Goal: Task Accomplishment & Management: Manage account settings

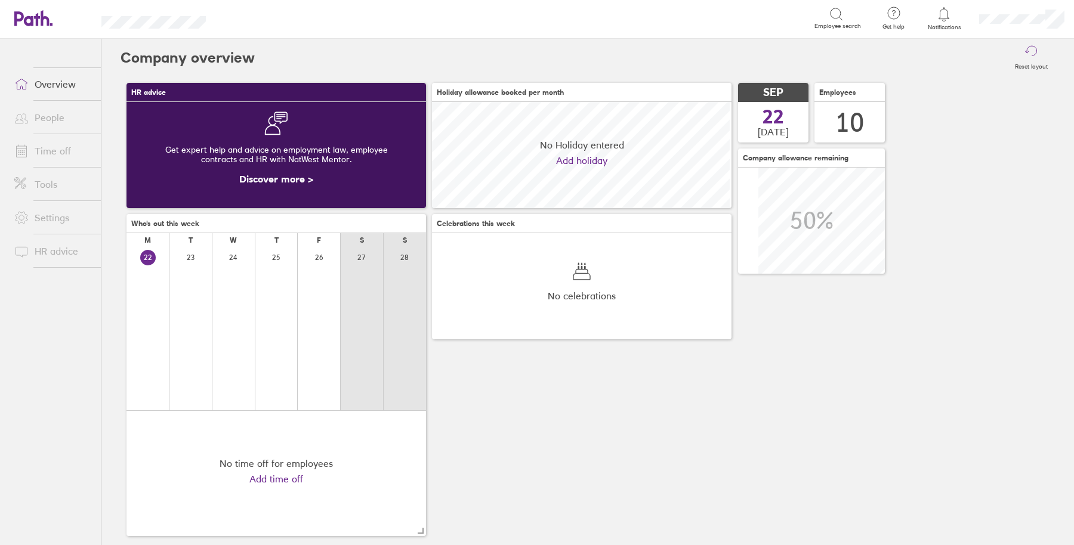
scroll to position [106, 299]
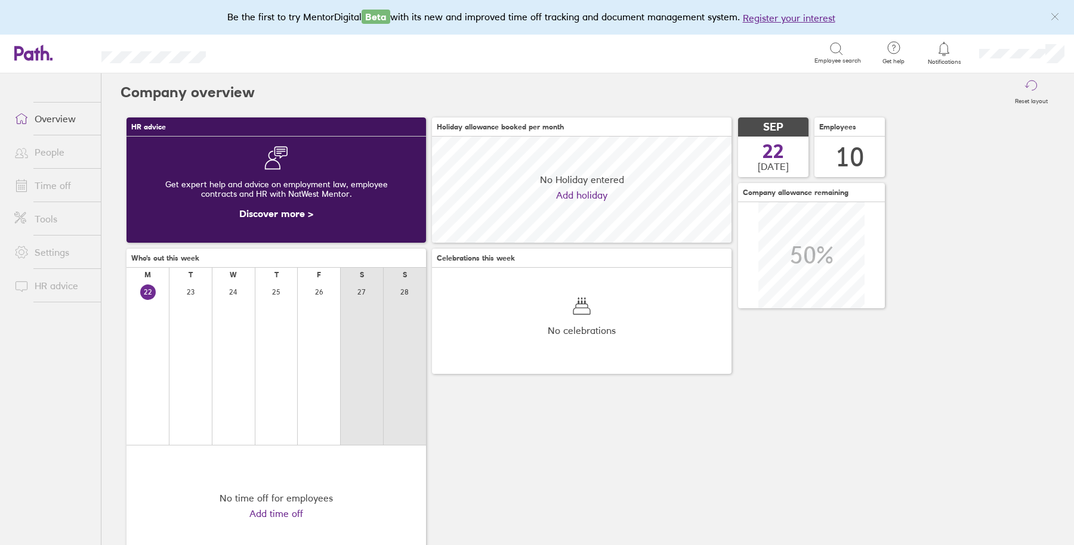
click at [54, 125] on link "Overview" at bounding box center [53, 119] width 96 height 24
click at [54, 159] on link "People" at bounding box center [53, 152] width 96 height 24
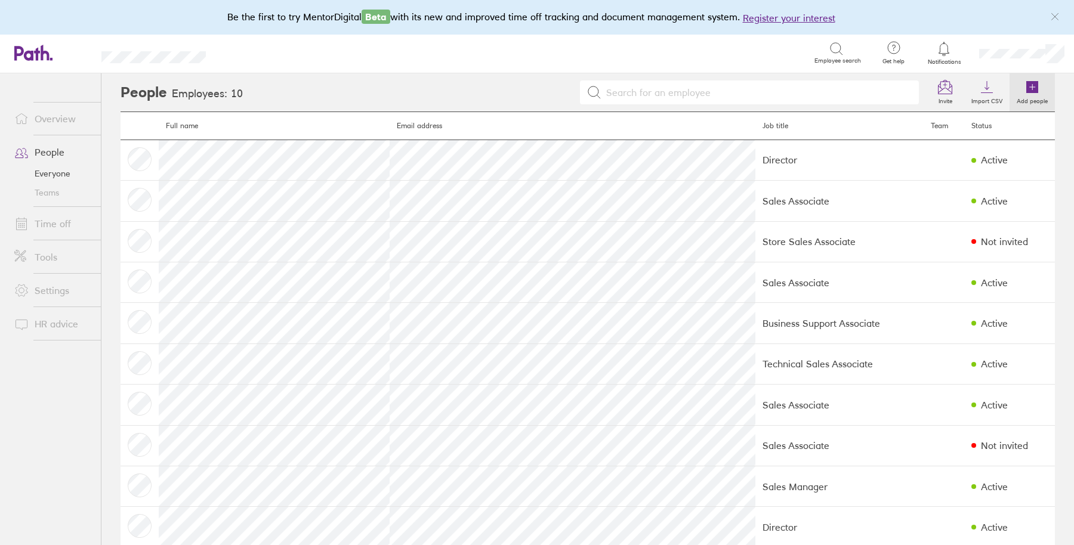
click at [1026, 92] on icon at bounding box center [1032, 87] width 12 height 12
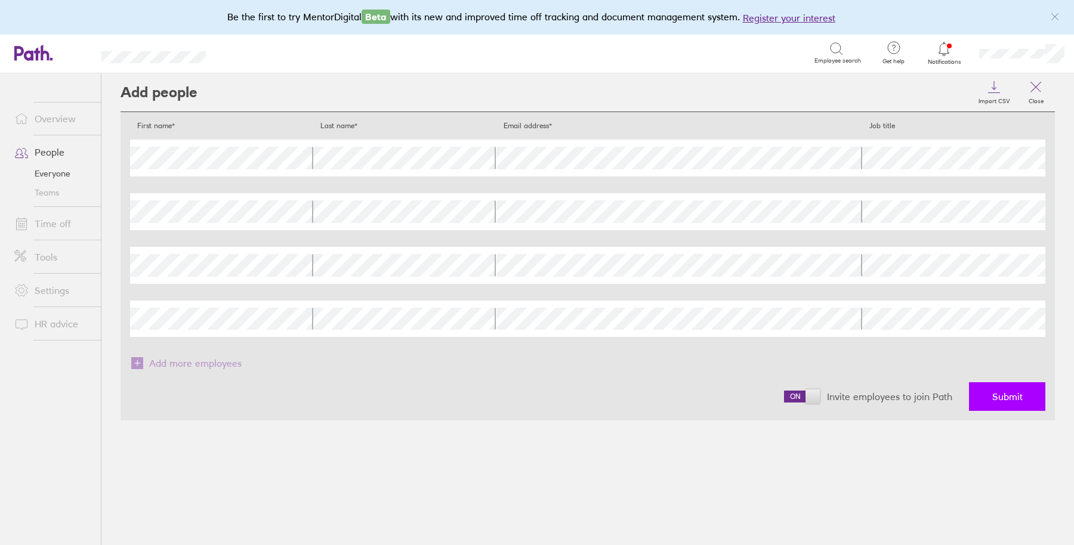
click at [1021, 391] on span "Submit" at bounding box center [1007, 396] width 30 height 11
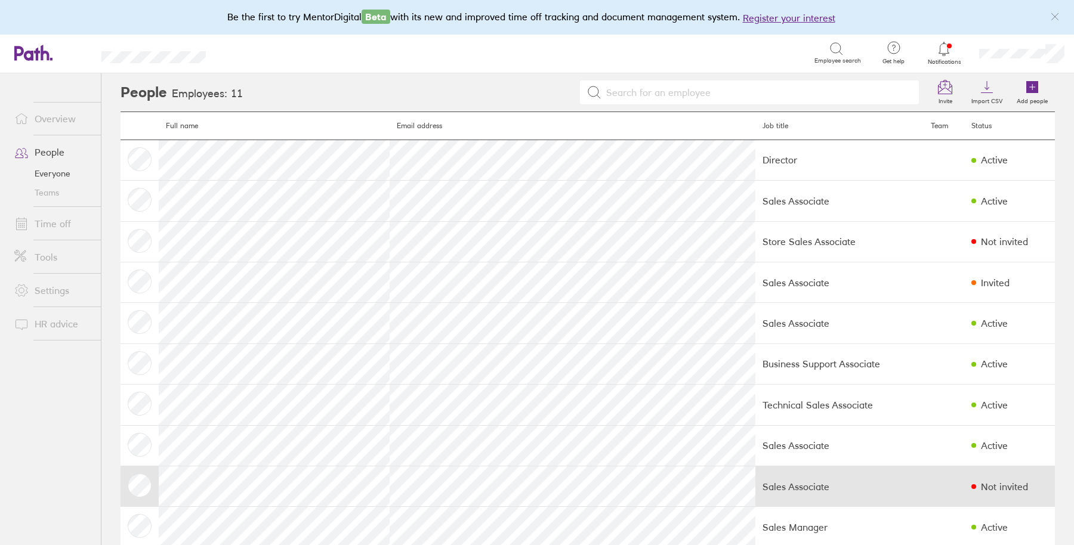
scroll to position [63, 0]
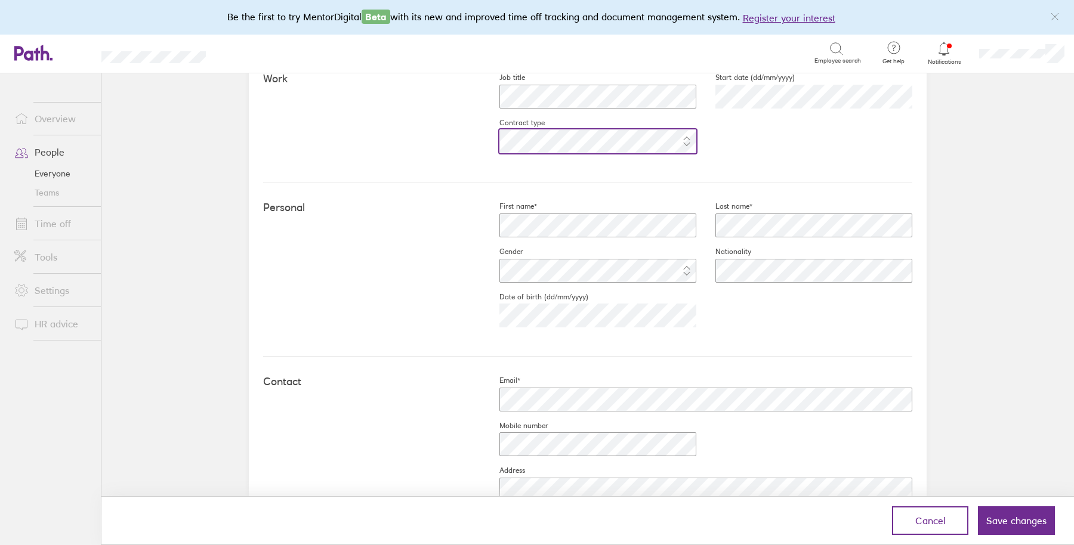
scroll to position [237, 0]
click at [635, 294] on fieldset "Date of birth (dd/mm/yyyy) 2004-06-25" at bounding box center [588, 314] width 216 height 45
click at [567, 273] on div at bounding box center [588, 270] width 216 height 29
click at [643, 352] on div "Personal First name* Last name* Gender Nationality Date of birth (dd/mm/yyyy) 2…" at bounding box center [587, 269] width 649 height 174
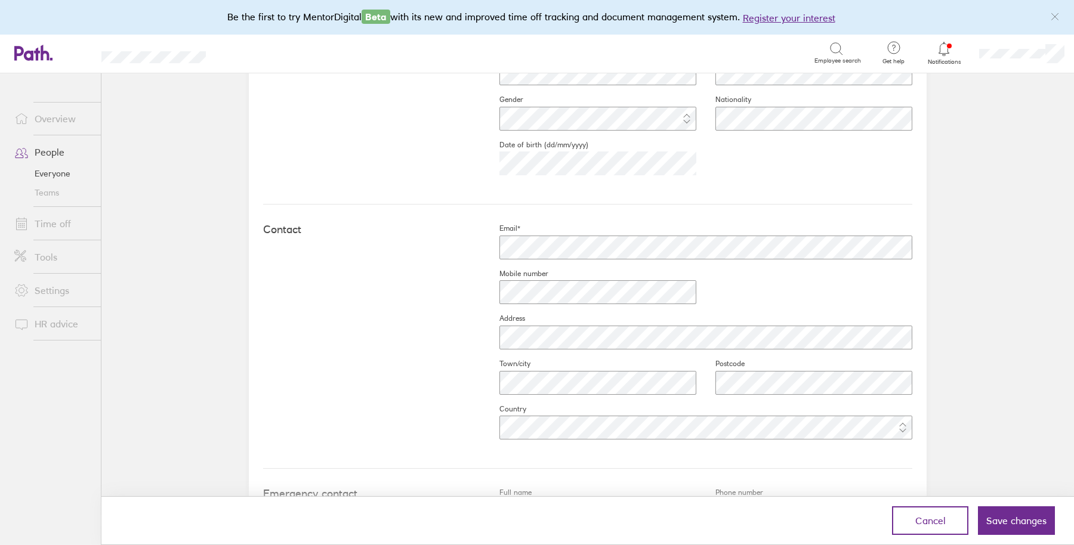
scroll to position [391, 0]
click at [360, 439] on div "Contact Email* Mobile number Address Town/city Postcode Country" at bounding box center [587, 334] width 649 height 264
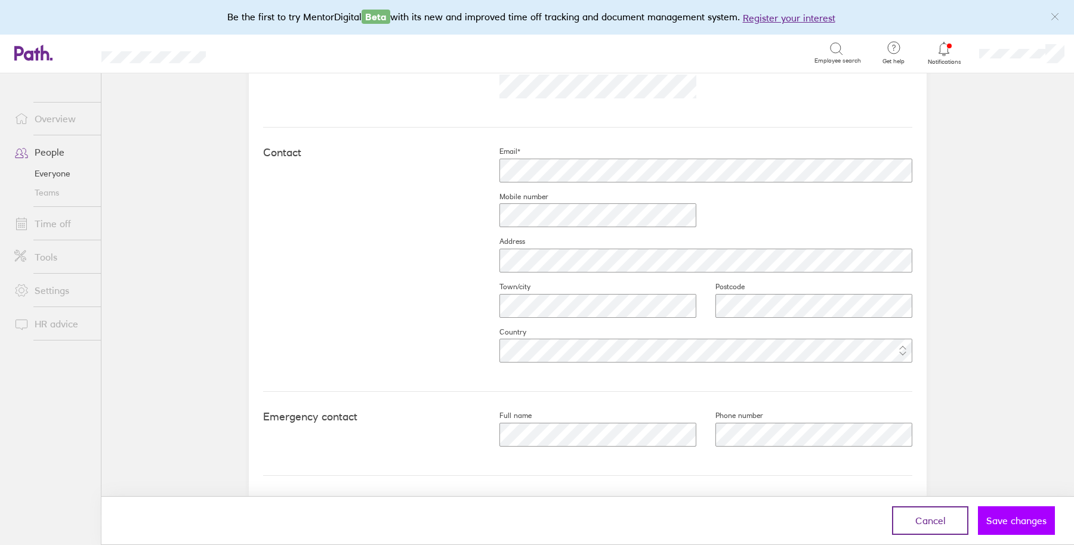
click at [1017, 522] on span "Save changes" at bounding box center [1016, 520] width 60 height 11
click at [1025, 517] on span "Save changes" at bounding box center [1016, 520] width 60 height 11
click at [1022, 524] on span "Save changes" at bounding box center [1016, 520] width 60 height 11
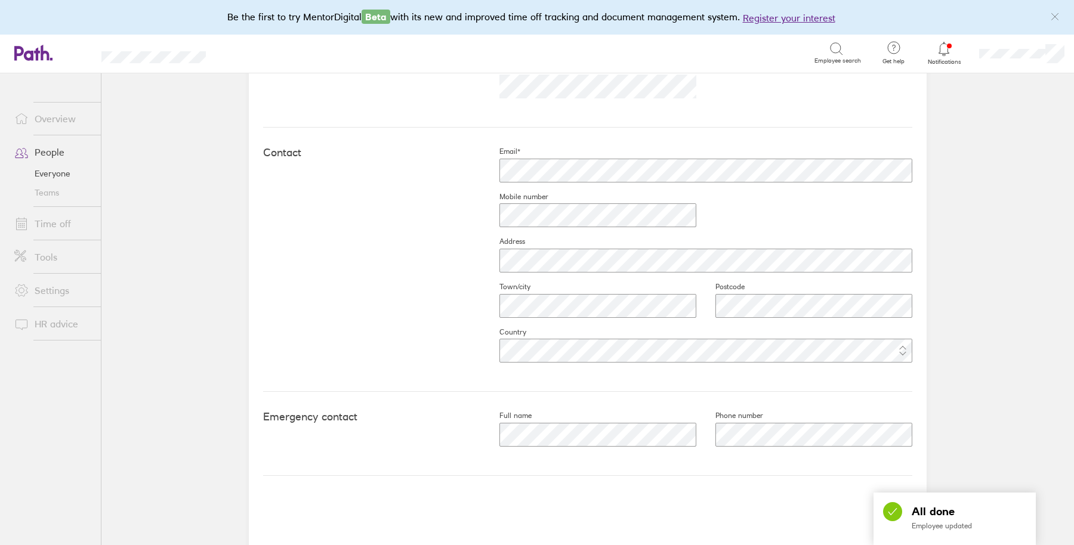
click at [1023, 525] on div "All done Employee updated" at bounding box center [954, 519] width 162 height 52
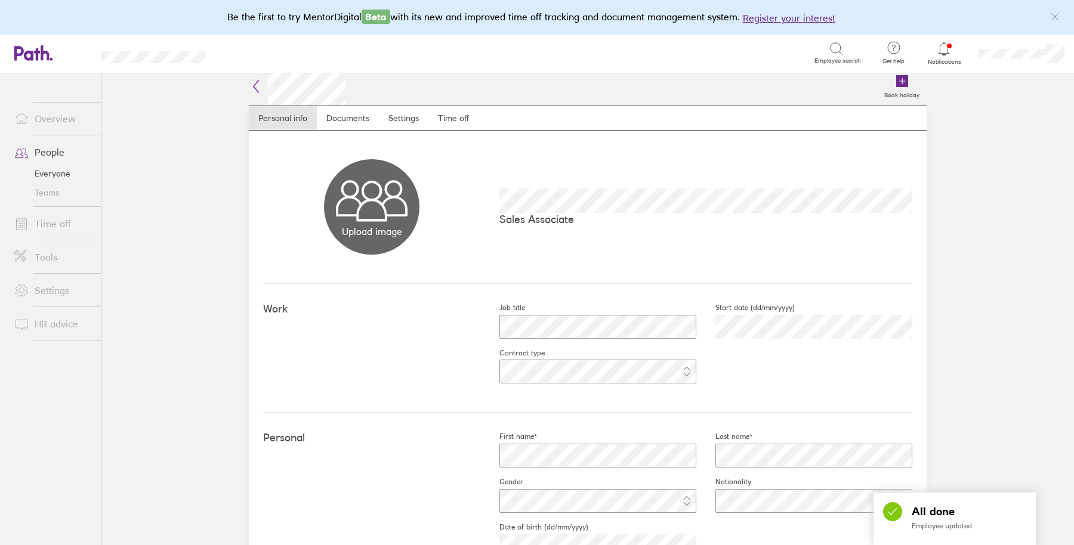
scroll to position [0, 0]
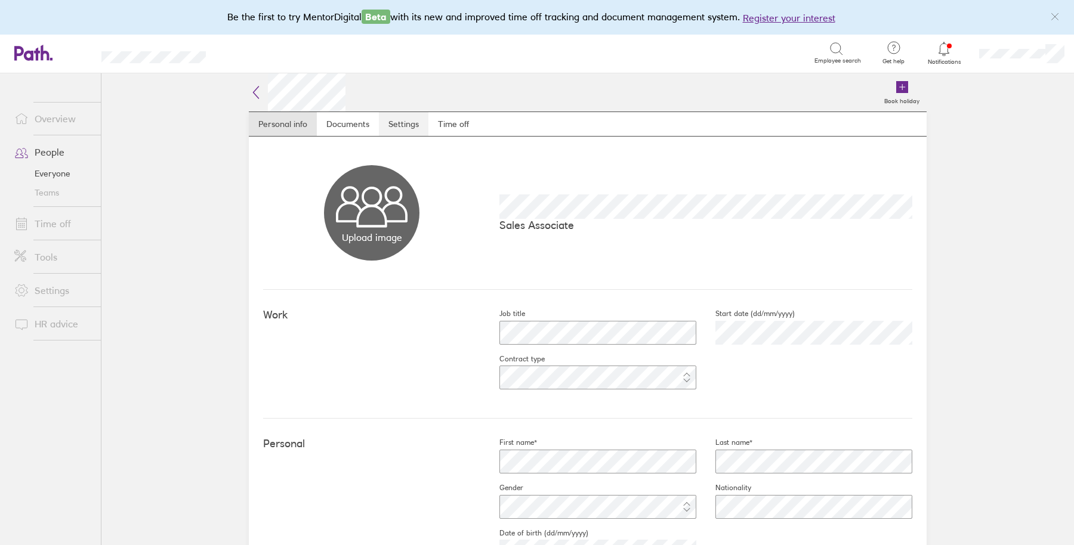
click at [406, 120] on link "Settings" at bounding box center [404, 124] width 50 height 24
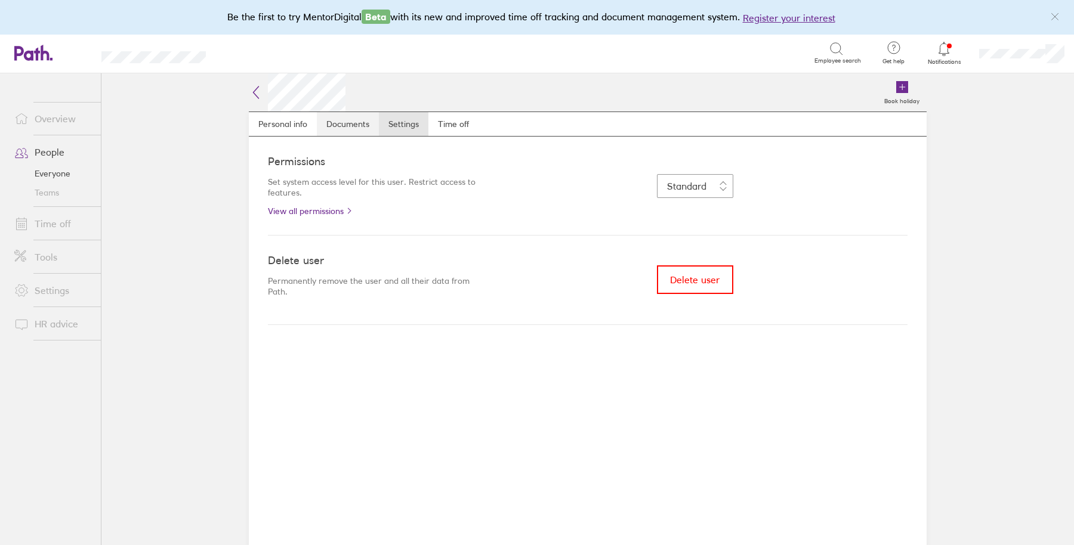
click at [365, 117] on link "Documents" at bounding box center [348, 124] width 62 height 24
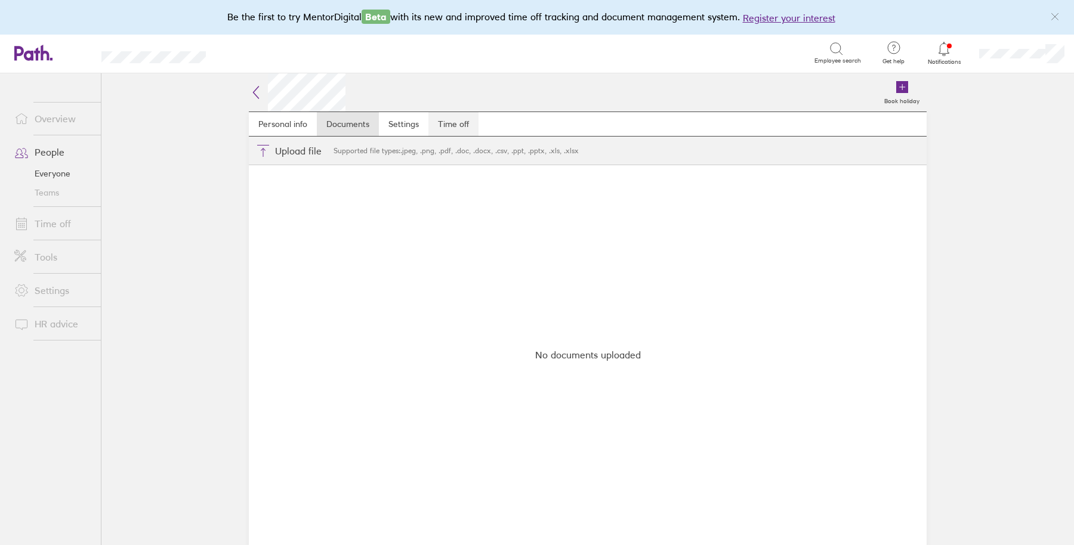
click at [447, 129] on link "Time off" at bounding box center [453, 124] width 50 height 24
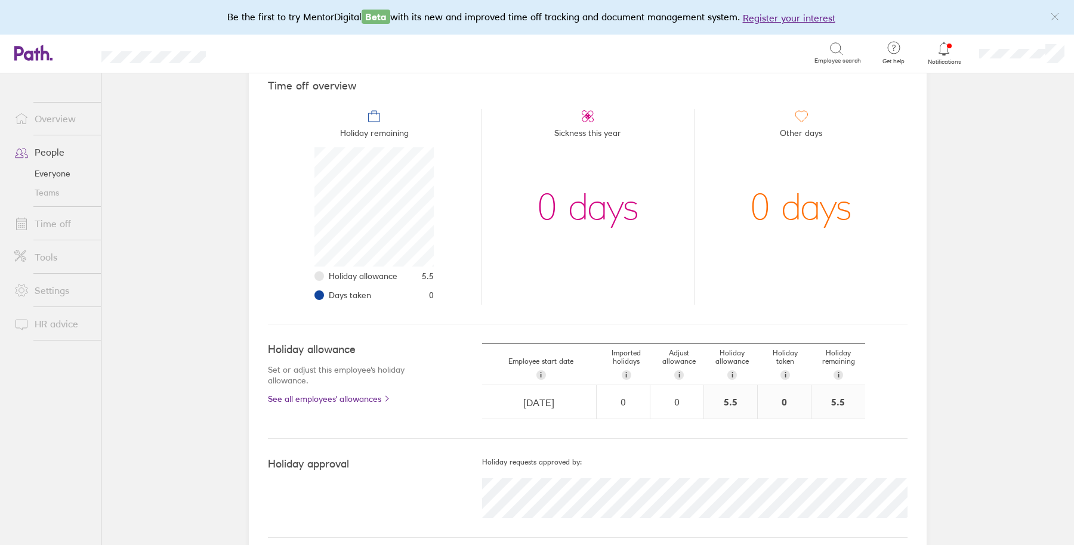
scroll to position [119, 0]
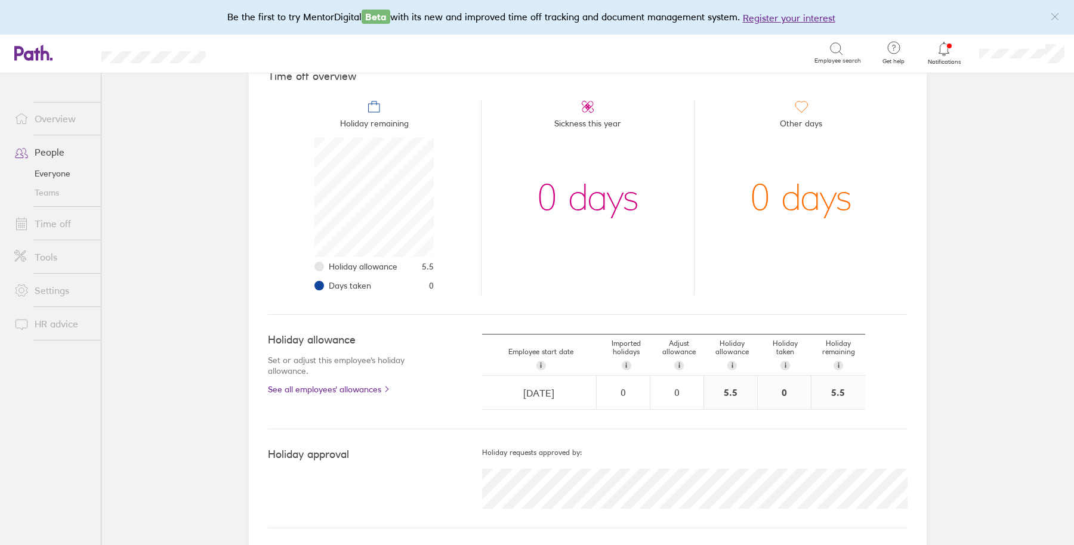
click at [406, 266] on li "Holiday allowance 5.5" at bounding box center [381, 266] width 105 height 19
click at [453, 284] on li "Holiday remaining Holiday allowance 5.5 Days taken 0" at bounding box center [374, 198] width 213 height 196
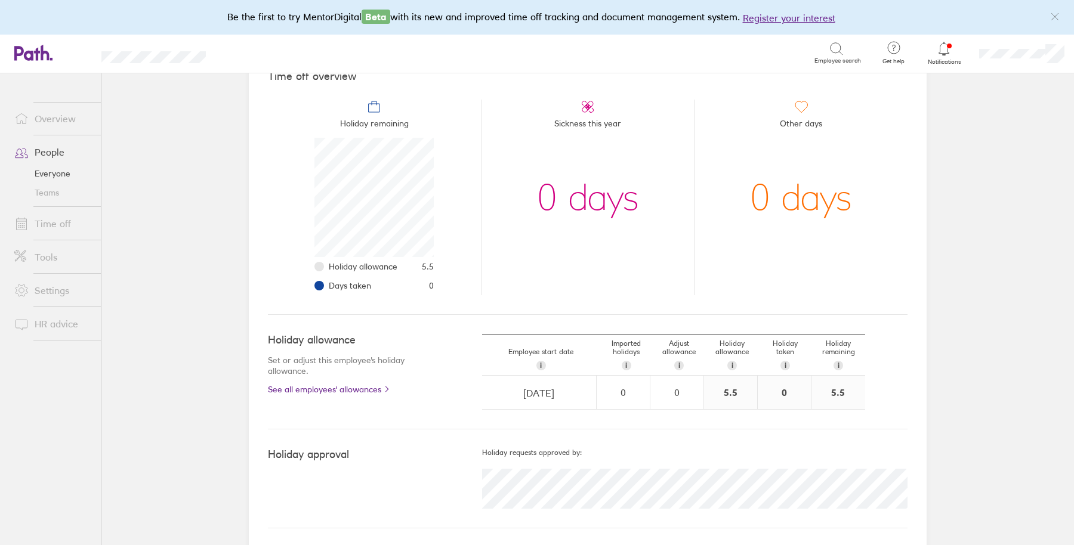
click at [57, 218] on link "Time off" at bounding box center [53, 224] width 96 height 24
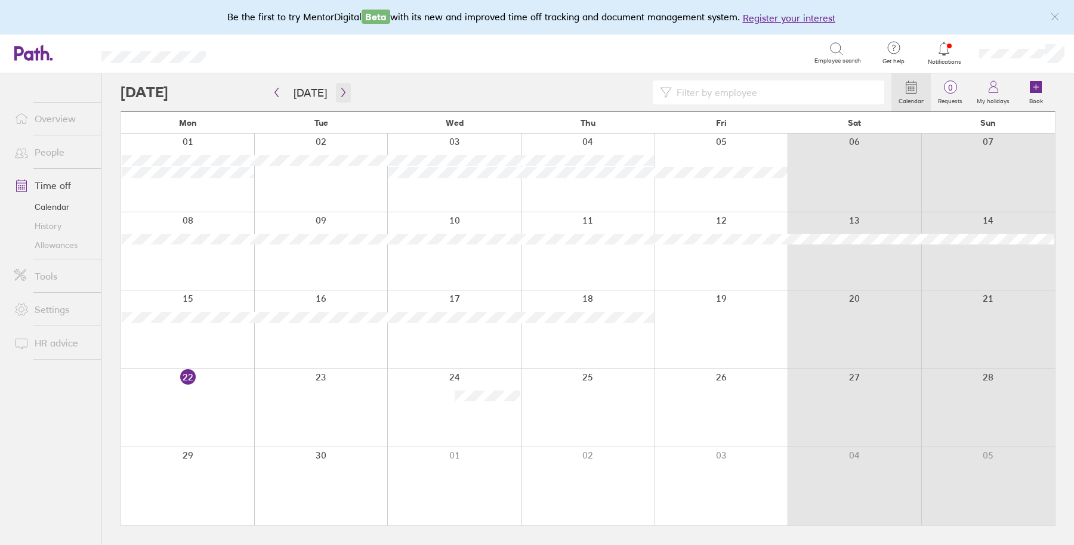
click at [339, 91] on icon "button" at bounding box center [343, 93] width 9 height 10
click at [160, 320] on div at bounding box center [187, 330] width 133 height 78
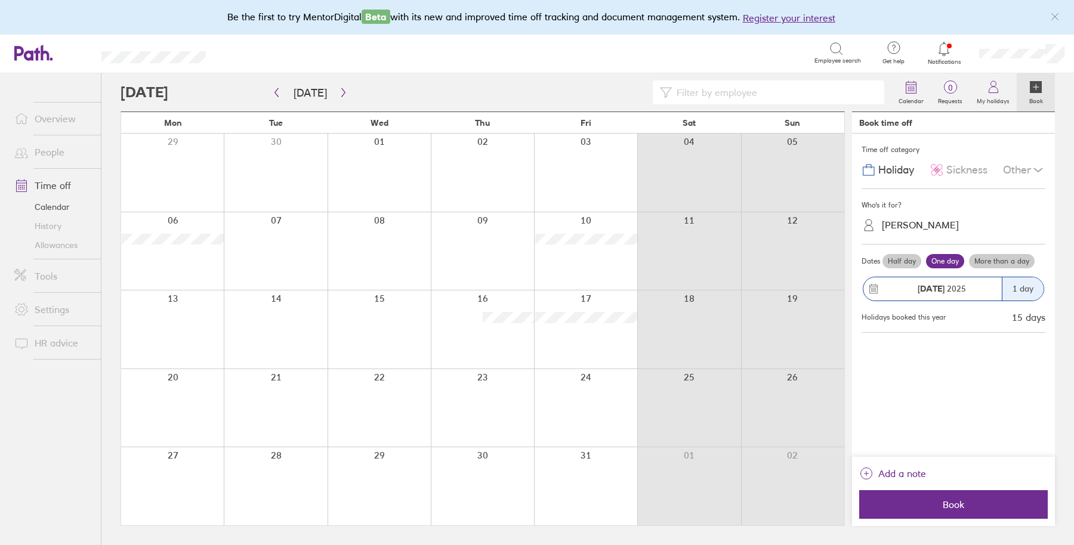
click at [901, 159] on div "Holiday" at bounding box center [887, 170] width 52 height 23
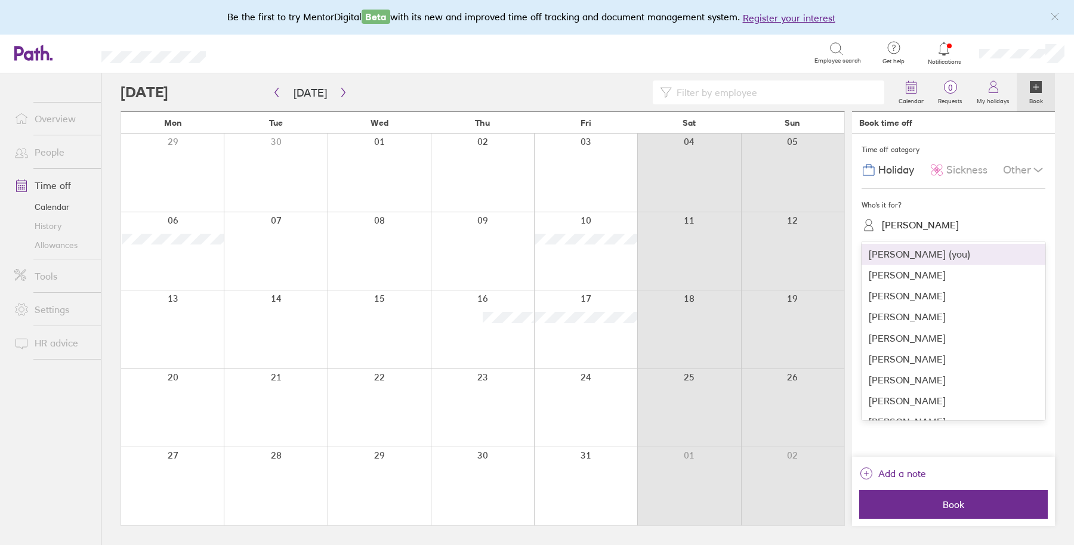
click at [899, 214] on div "Ziz Townsend" at bounding box center [960, 225] width 169 height 23
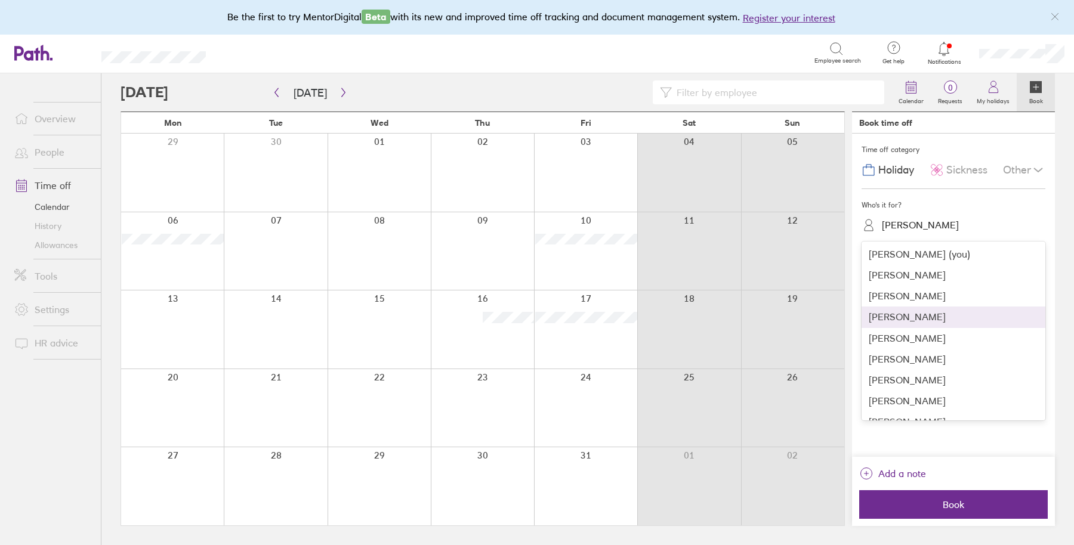
click at [898, 312] on div "Jack Briant" at bounding box center [953, 317] width 184 height 21
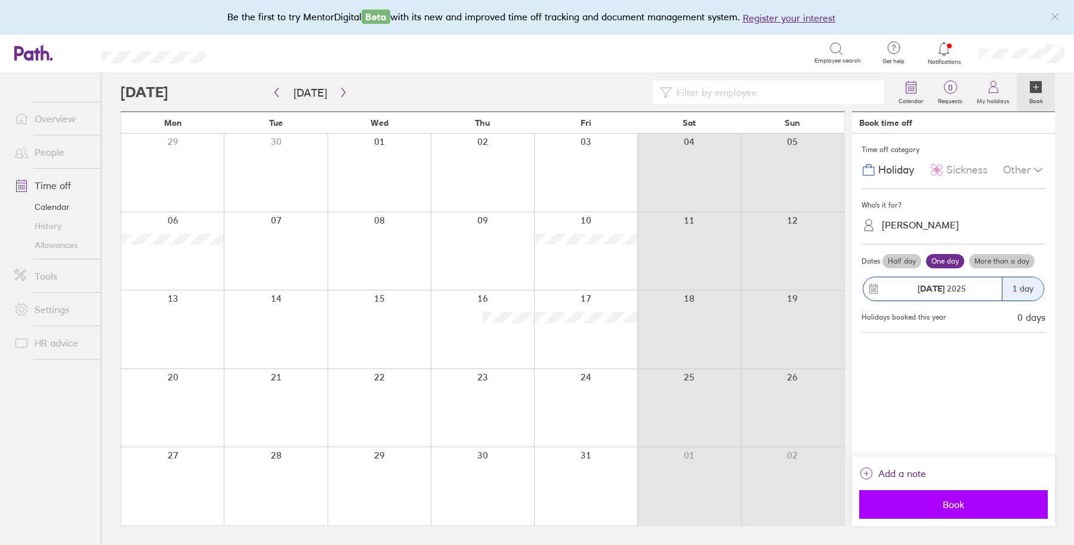
click at [904, 515] on button "Book" at bounding box center [953, 504] width 189 height 29
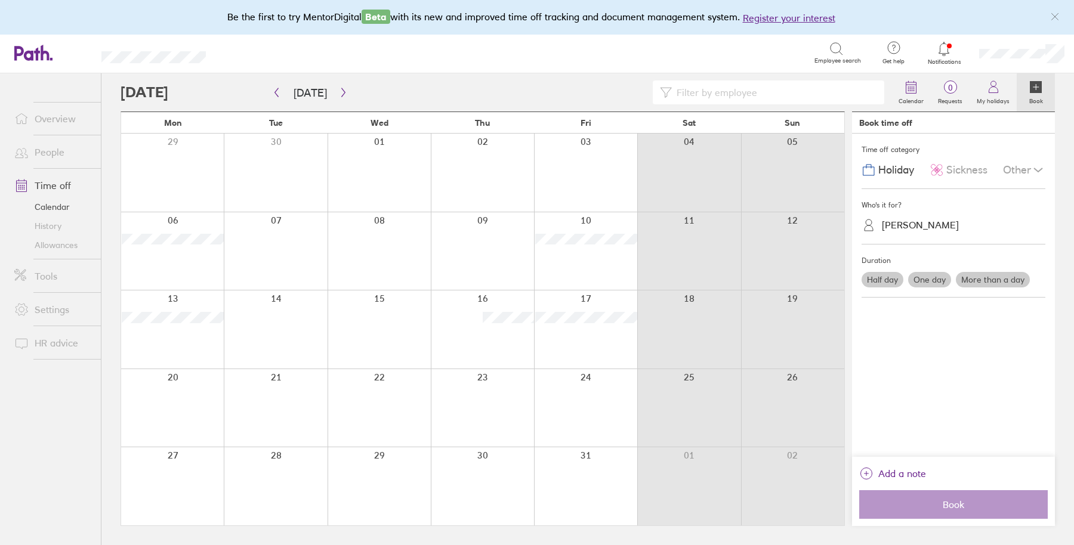
click at [487, 487] on div at bounding box center [482, 486] width 103 height 78
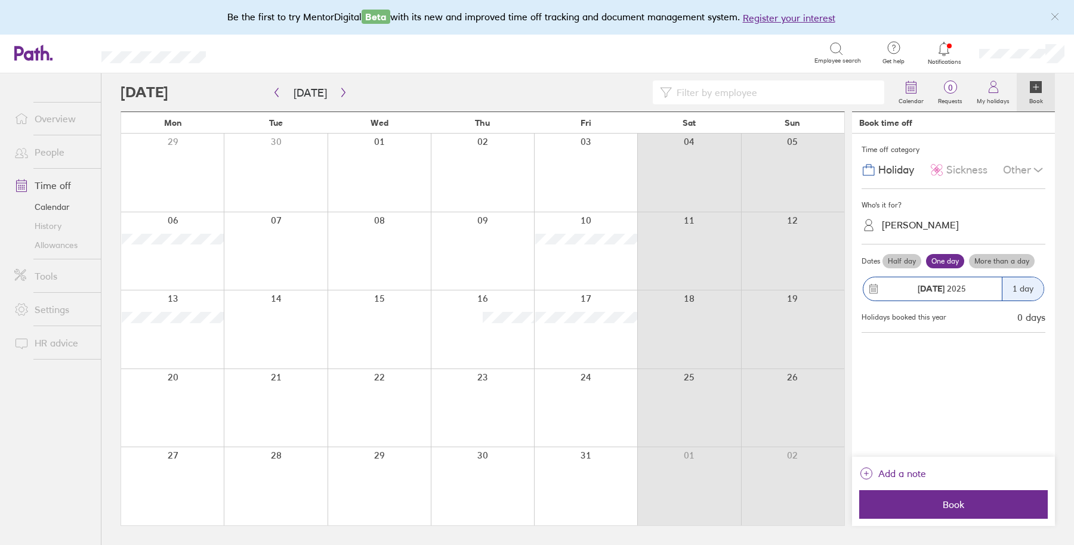
click at [997, 262] on label "More than a day" at bounding box center [1002, 261] width 66 height 14
click at [0, 0] on input "More than a day" at bounding box center [0, 0] width 0 height 0
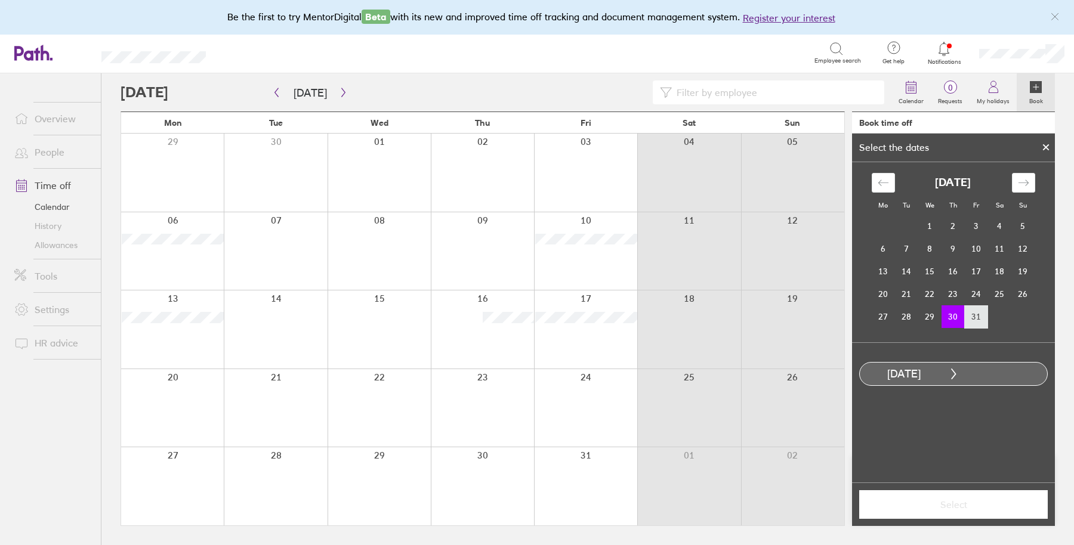
click at [968, 317] on td "31" at bounding box center [976, 316] width 23 height 23
click at [944, 501] on span "Select" at bounding box center [953, 504] width 172 height 11
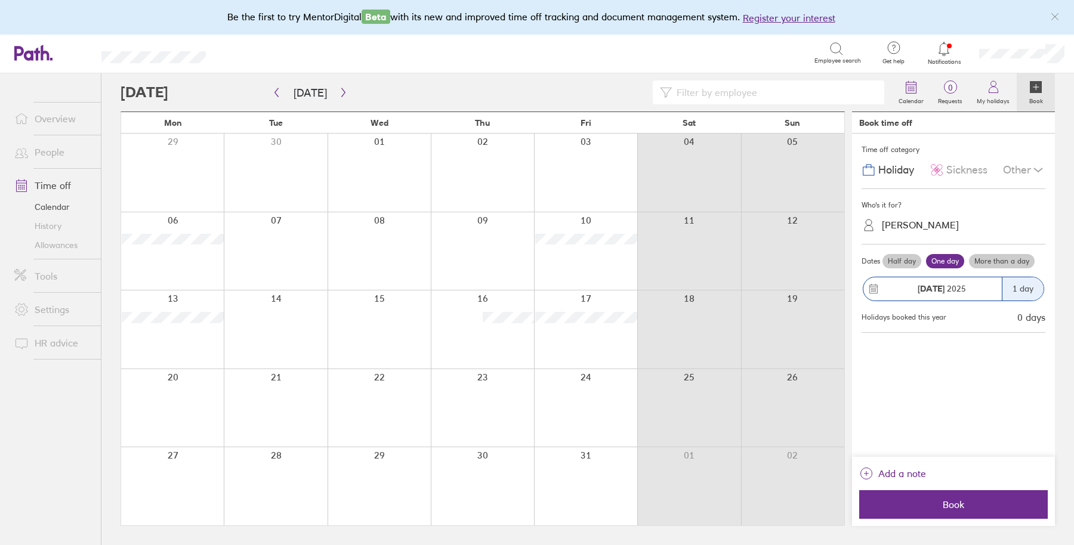
click at [944, 501] on span "Book" at bounding box center [953, 504] width 172 height 11
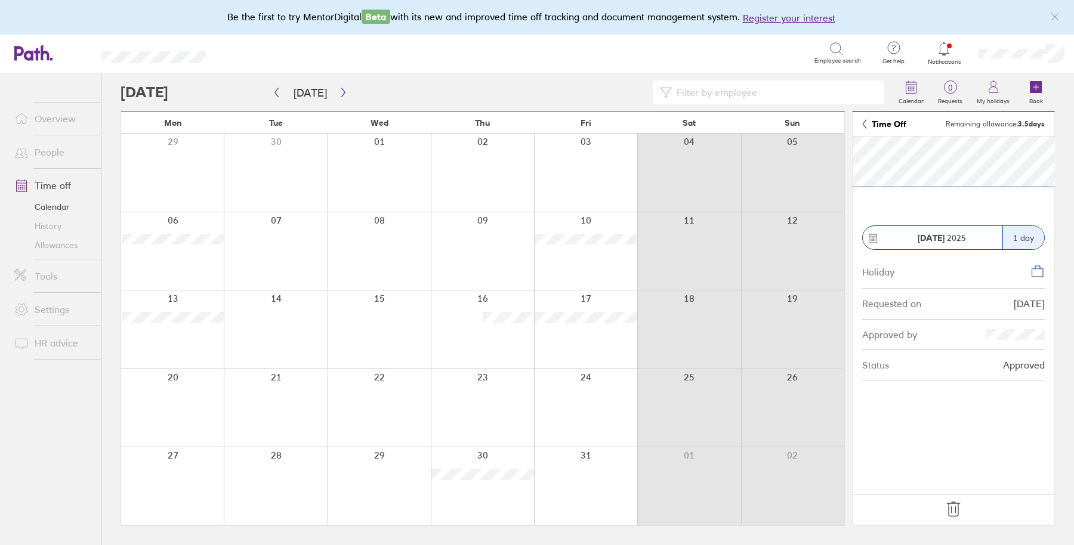
click at [956, 499] on footer at bounding box center [953, 510] width 202 height 31
click at [947, 511] on icon at bounding box center [953, 509] width 19 height 19
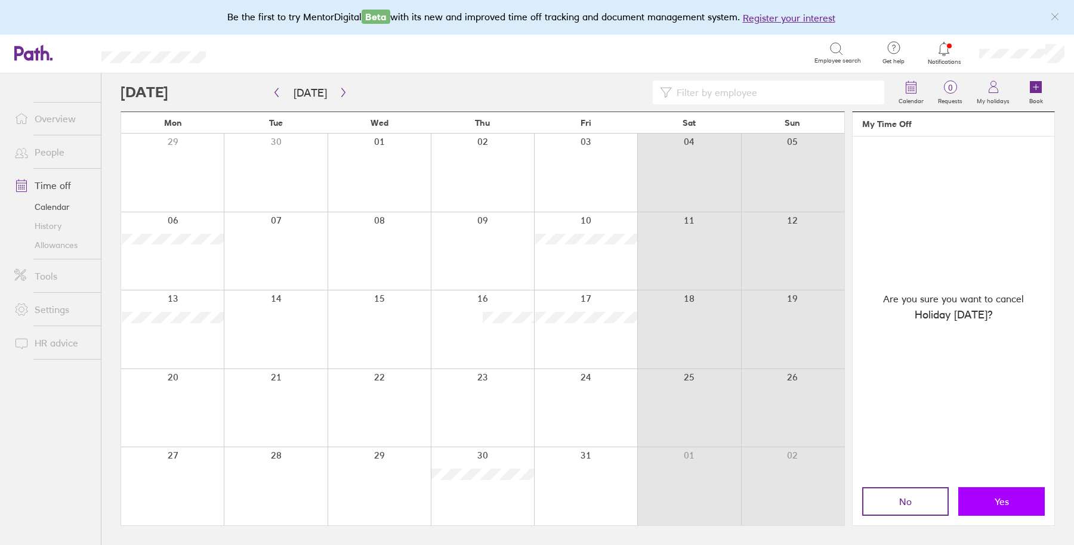
click at [996, 490] on button "Yes" at bounding box center [1001, 501] width 87 height 29
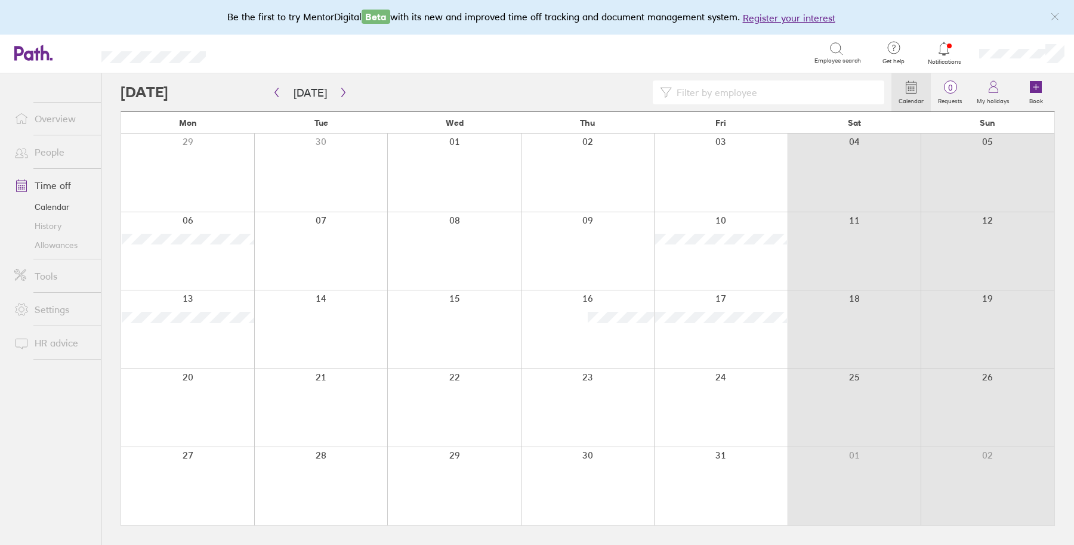
click at [606, 474] on div at bounding box center [588, 486] width 134 height 78
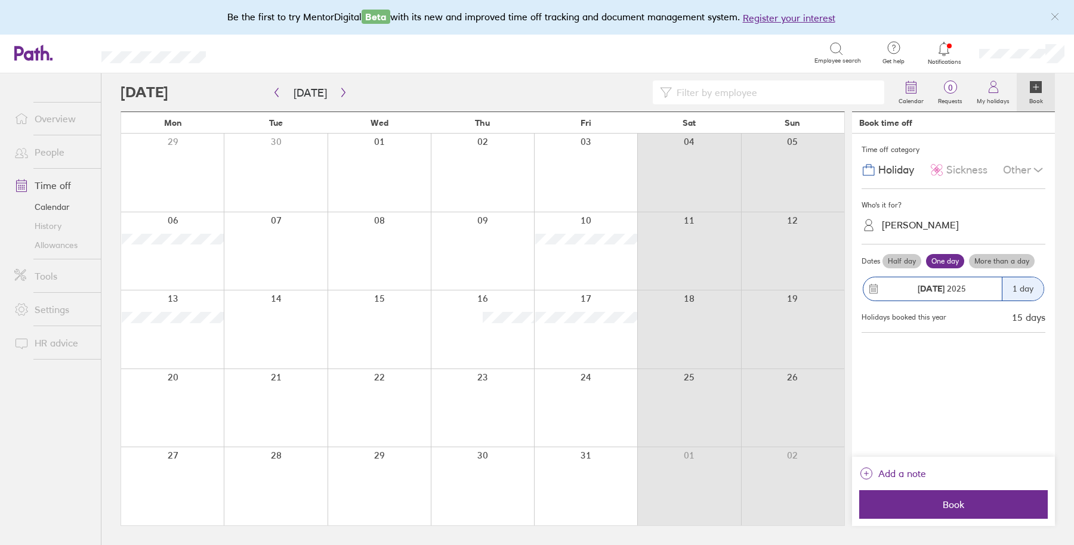
click at [509, 462] on div at bounding box center [482, 486] width 103 height 78
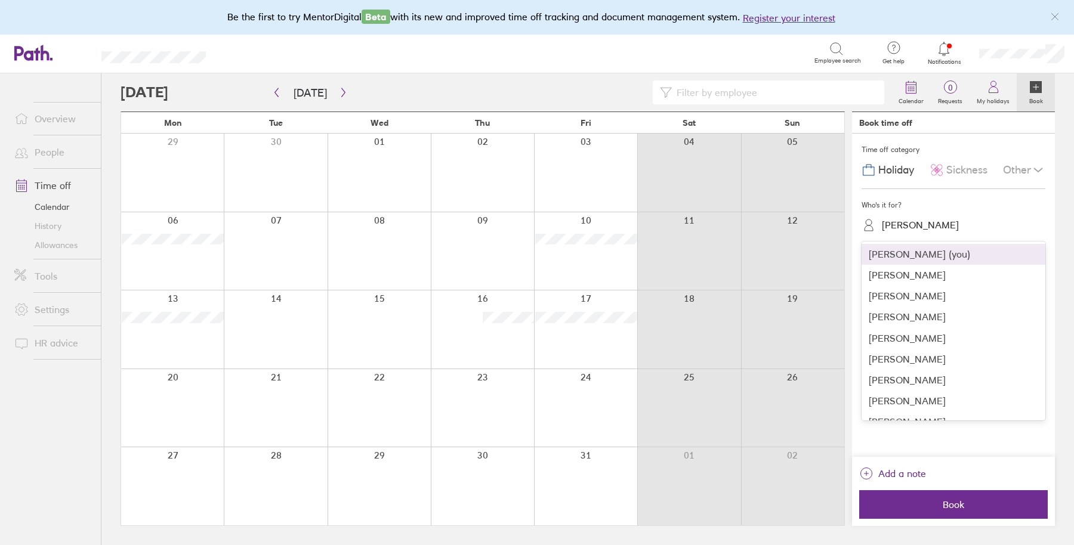
click at [909, 233] on div "Ziz Townsend" at bounding box center [960, 225] width 169 height 18
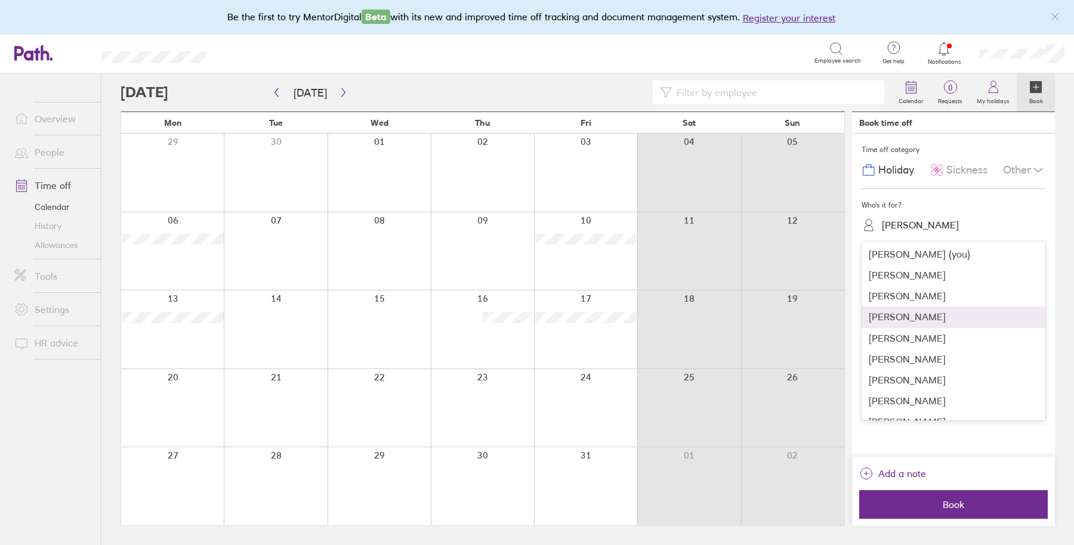
click at [894, 320] on div "Jack Briant" at bounding box center [953, 317] width 184 height 21
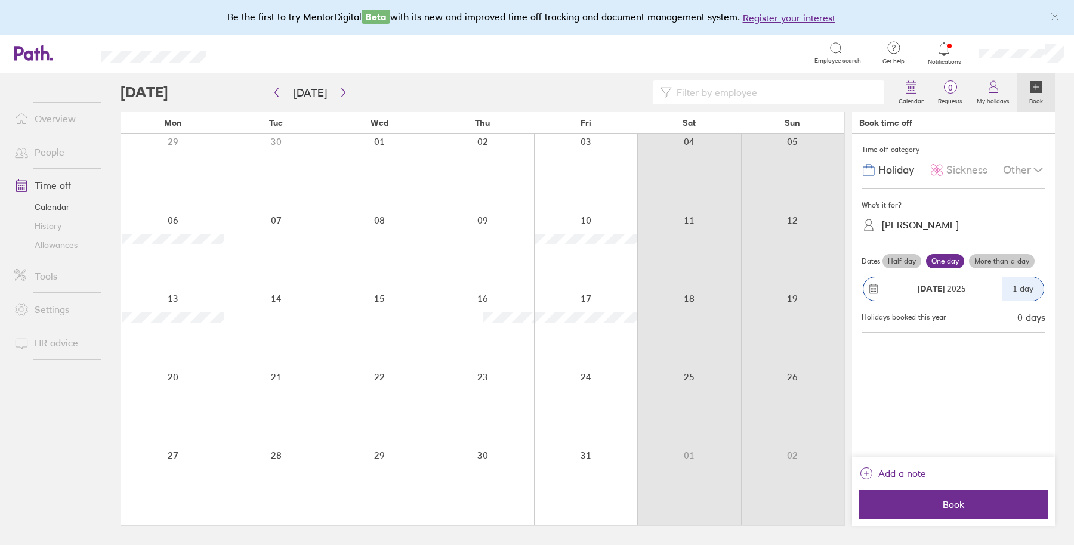
click at [982, 261] on label "More than a day" at bounding box center [1002, 261] width 66 height 14
click at [0, 0] on input "More than a day" at bounding box center [0, 0] width 0 height 0
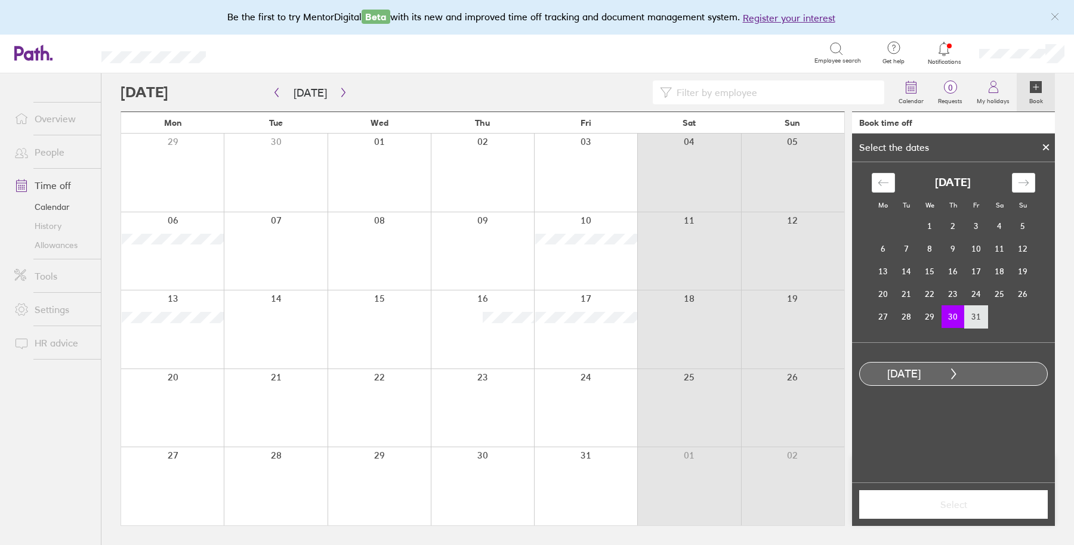
click at [975, 317] on td "31" at bounding box center [976, 316] width 23 height 23
click at [931, 509] on span "Select" at bounding box center [953, 504] width 172 height 11
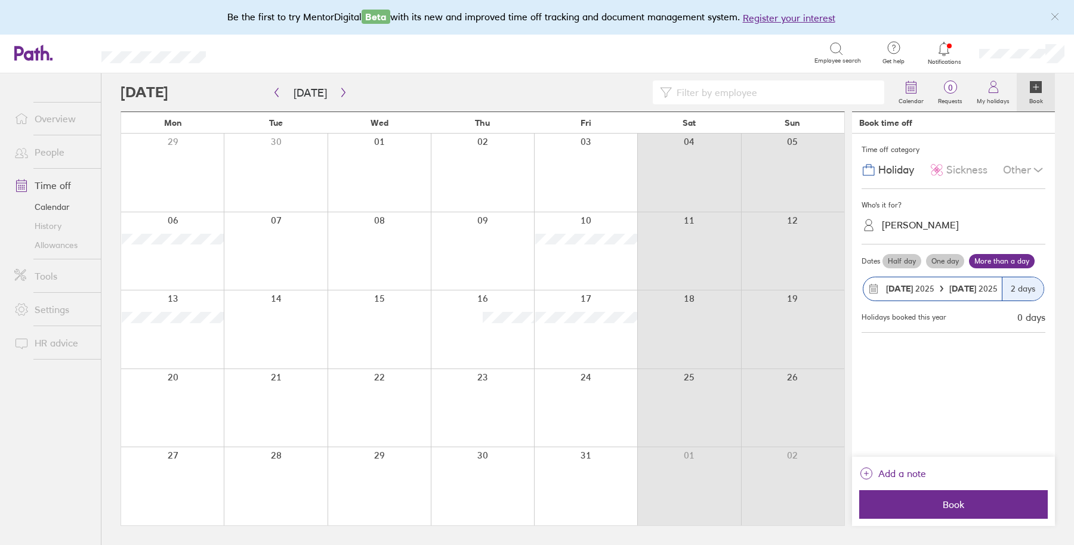
click at [931, 509] on span "Book" at bounding box center [953, 504] width 172 height 11
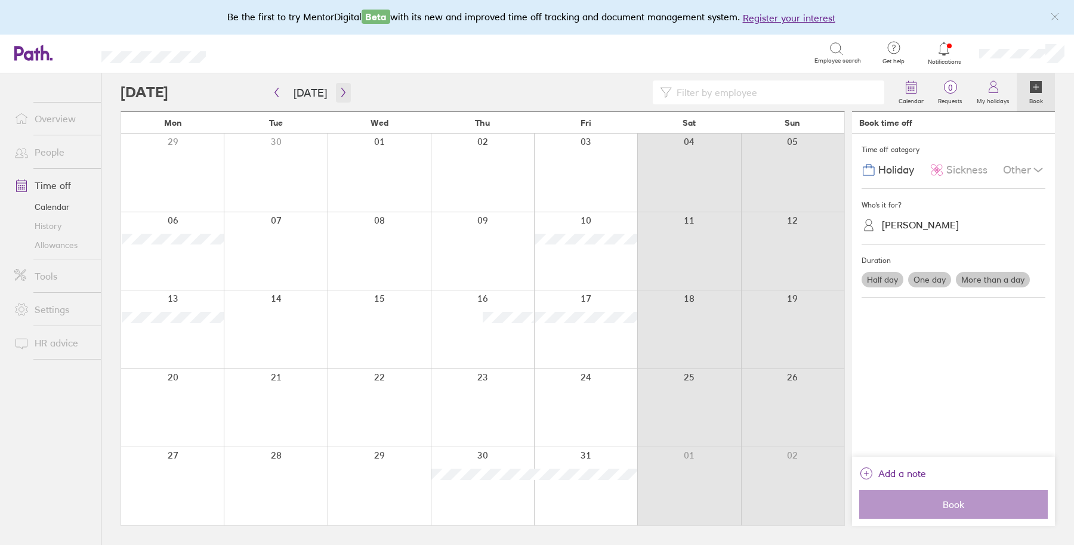
click at [339, 92] on icon "button" at bounding box center [343, 93] width 9 height 10
click at [932, 274] on label "One day" at bounding box center [929, 280] width 43 height 16
click at [0, 0] on input "One day" at bounding box center [0, 0] width 0 height 0
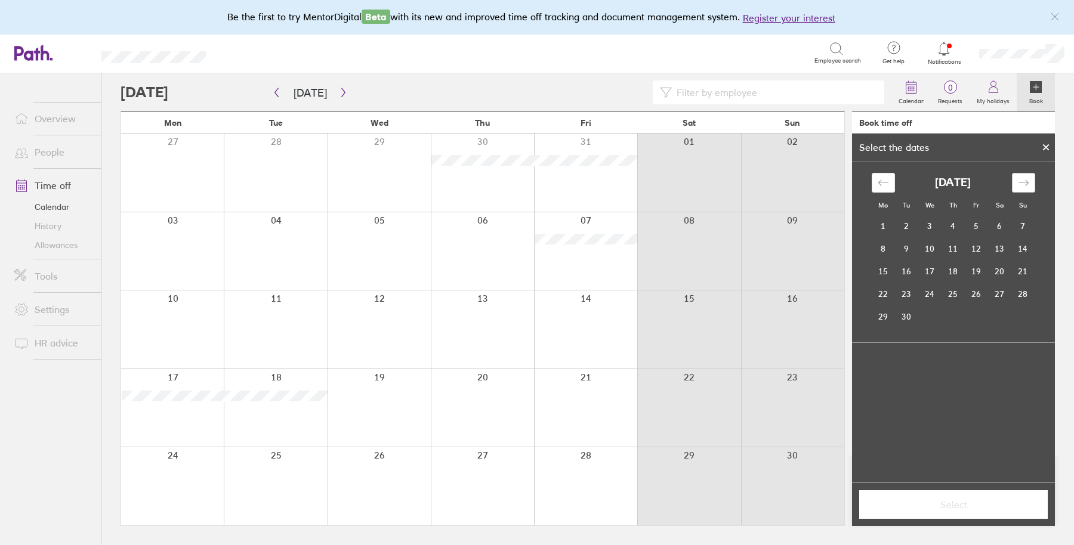
click at [1029, 184] on div "Move forward to switch to the next month." at bounding box center [1023, 183] width 23 height 20
click at [981, 246] on td "7" at bounding box center [976, 248] width 23 height 23
click at [931, 507] on span "Select" at bounding box center [953, 504] width 172 height 11
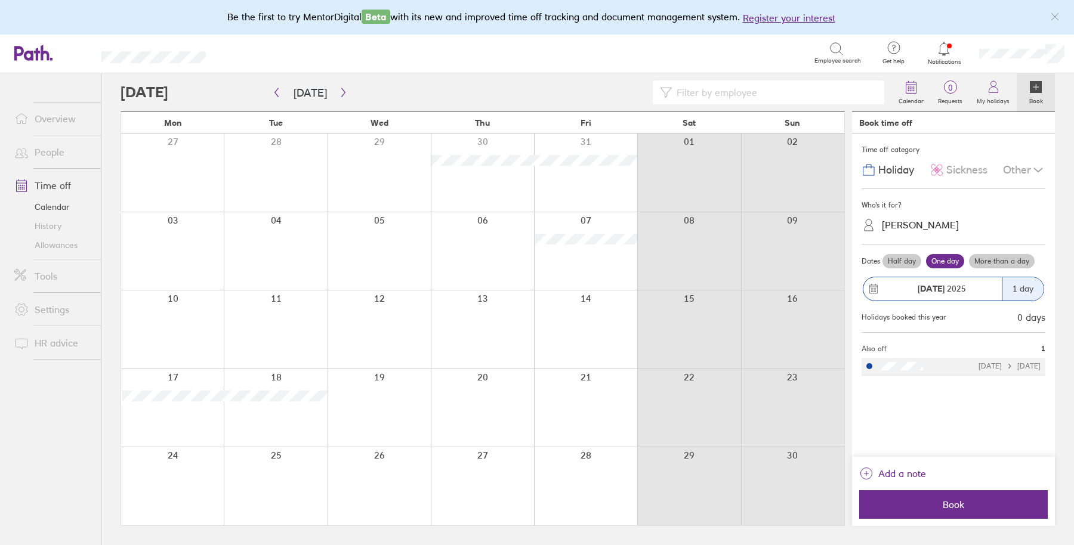
click at [931, 507] on span "Book" at bounding box center [953, 504] width 172 height 11
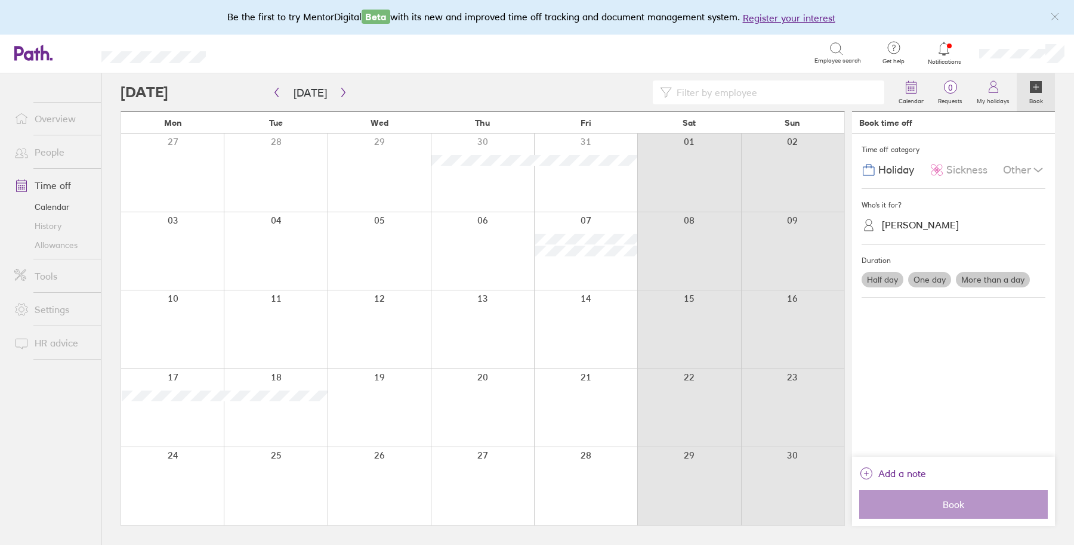
click at [967, 389] on div "Time off category Holiday Sickness Other Who's it for? Jack Briant Duration Hal…" at bounding box center [953, 295] width 203 height 323
click at [917, 433] on div "Time off category Holiday Sickness Other Who's it for? Jack Briant Duration Hal…" at bounding box center [953, 295] width 203 height 323
click at [344, 95] on button "button" at bounding box center [343, 93] width 15 height 20
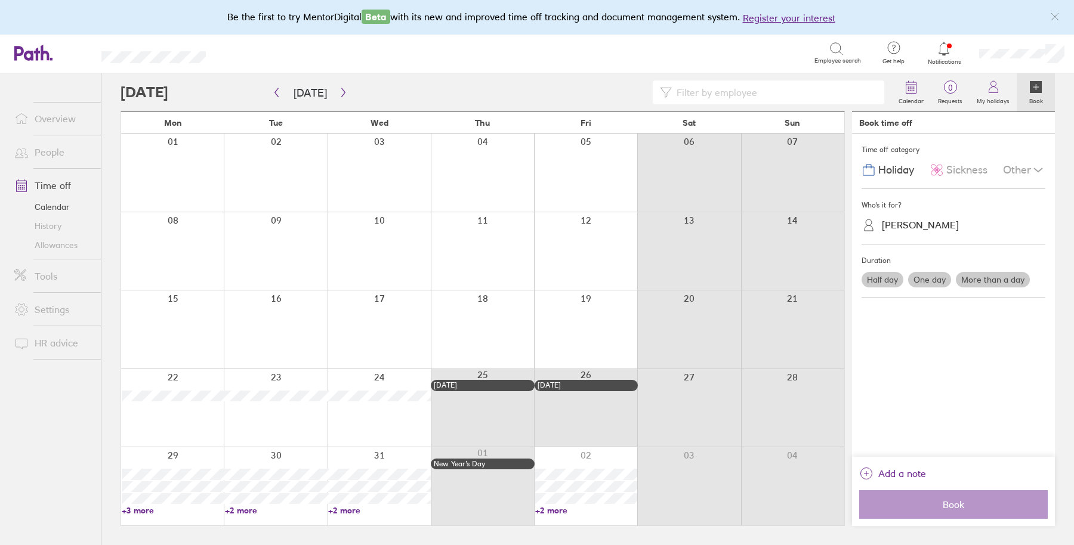
click at [184, 466] on div at bounding box center [172, 486] width 103 height 78
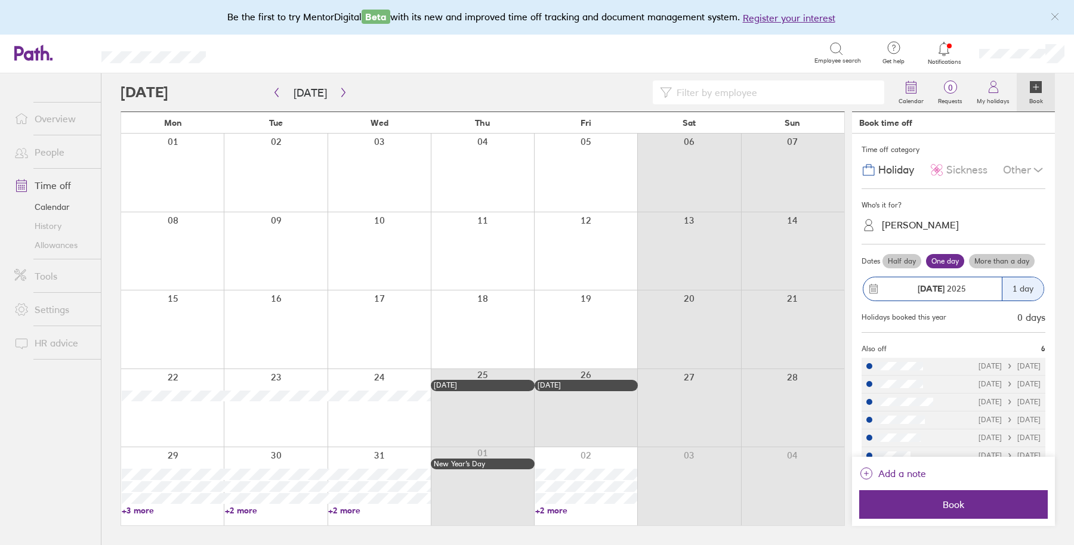
click at [987, 259] on label "More than a day" at bounding box center [1002, 261] width 66 height 14
click at [0, 0] on input "More than a day" at bounding box center [0, 0] width 0 height 0
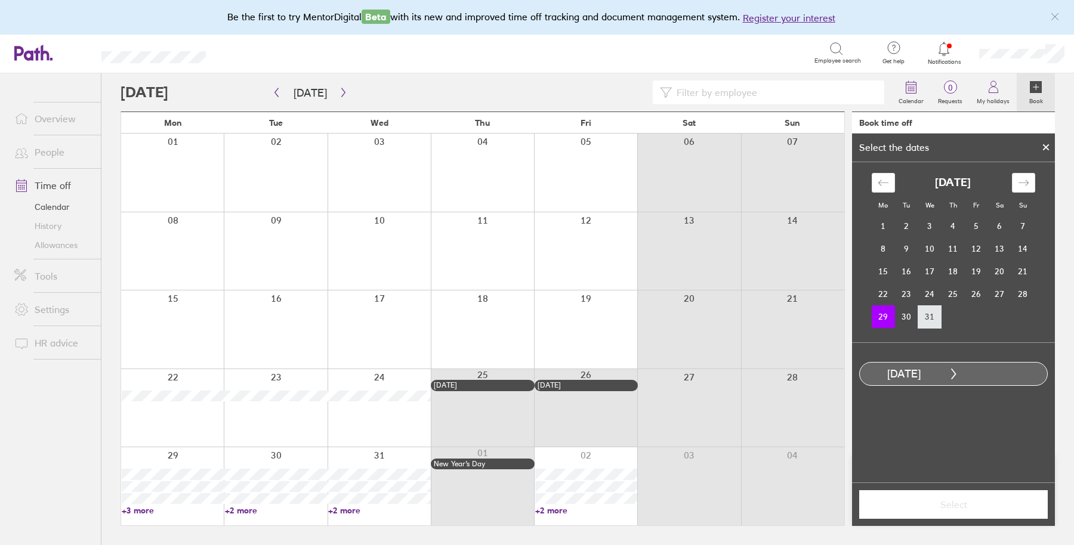
click at [934, 314] on td "31" at bounding box center [929, 316] width 23 height 23
click at [941, 499] on span "Select" at bounding box center [953, 504] width 172 height 11
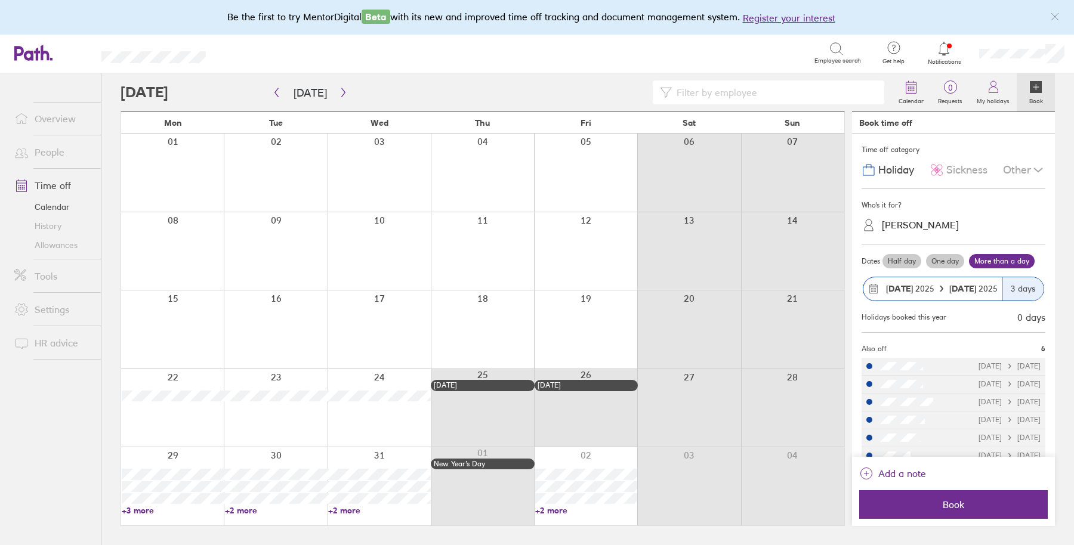
click at [941, 499] on span "Book" at bounding box center [953, 504] width 172 height 11
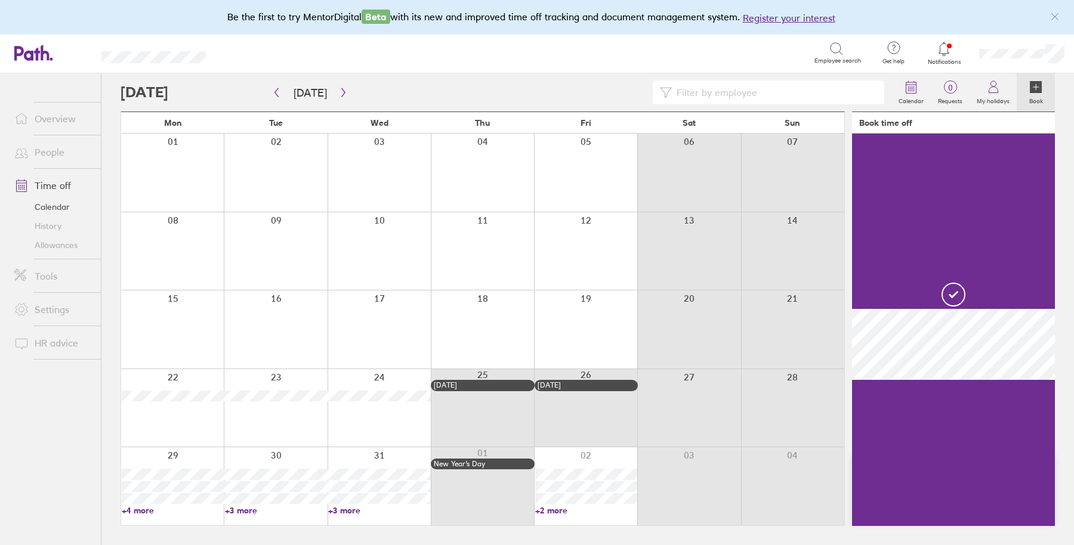
click at [604, 504] on div at bounding box center [585, 486] width 103 height 78
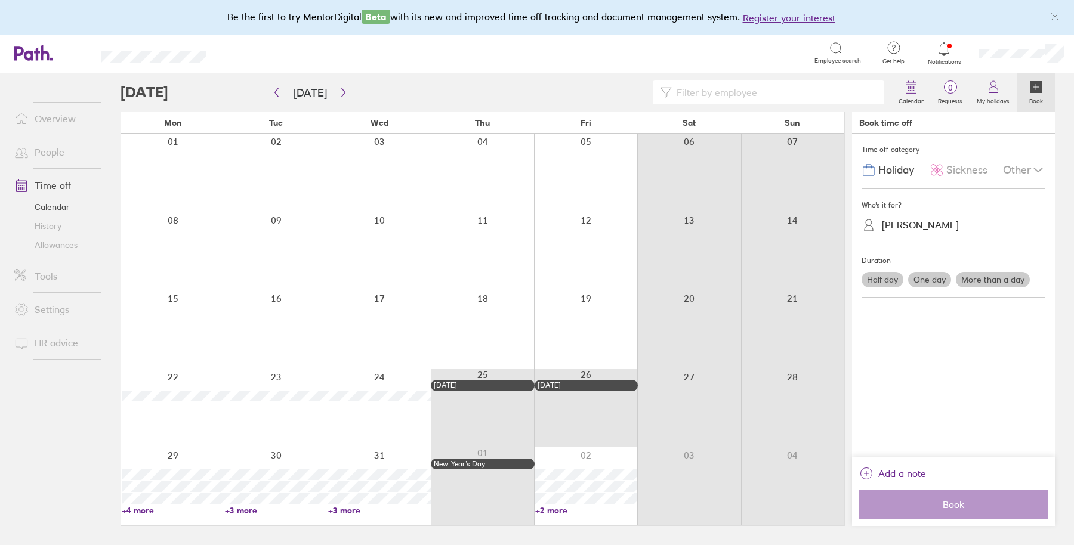
click at [947, 279] on label "One day" at bounding box center [929, 280] width 43 height 16
click at [0, 0] on input "One day" at bounding box center [0, 0] width 0 height 0
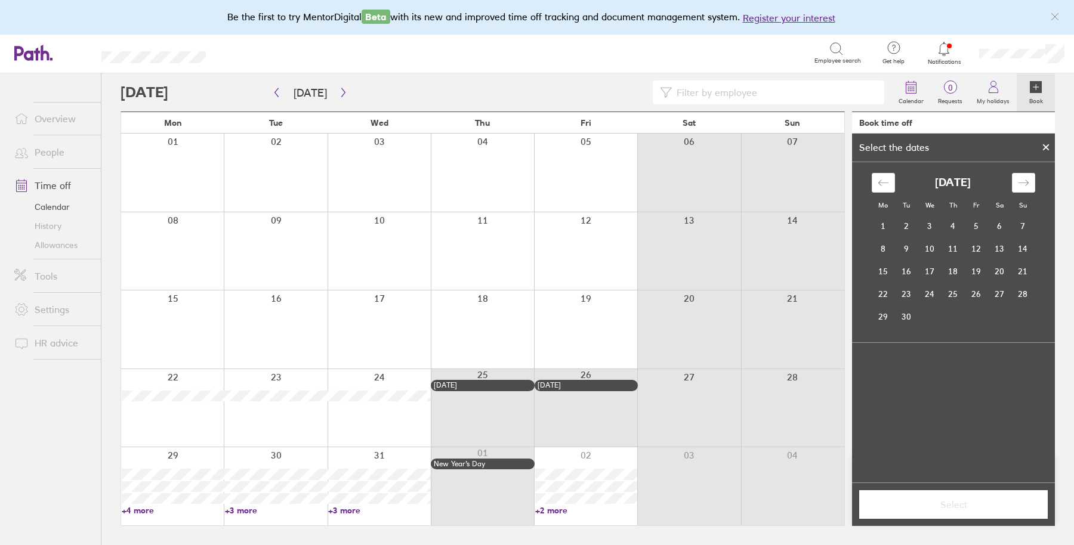
click at [611, 518] on div at bounding box center [585, 486] width 103 height 78
click at [1022, 184] on icon "Move forward to switch to the next month." at bounding box center [1023, 182] width 11 height 11
click at [946, 499] on span "Select" at bounding box center [953, 504] width 172 height 11
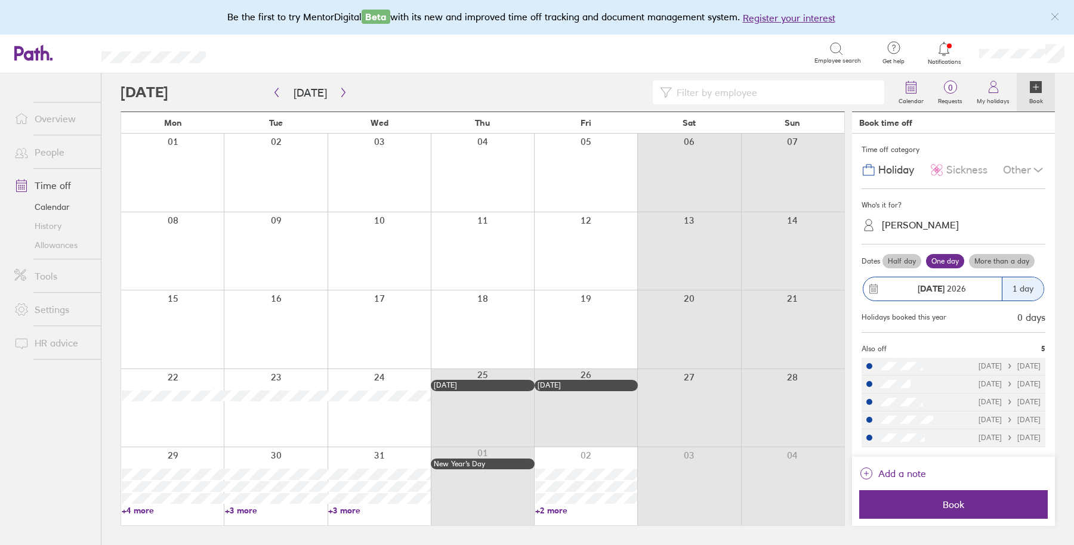
click at [946, 499] on span "Book" at bounding box center [953, 504] width 172 height 11
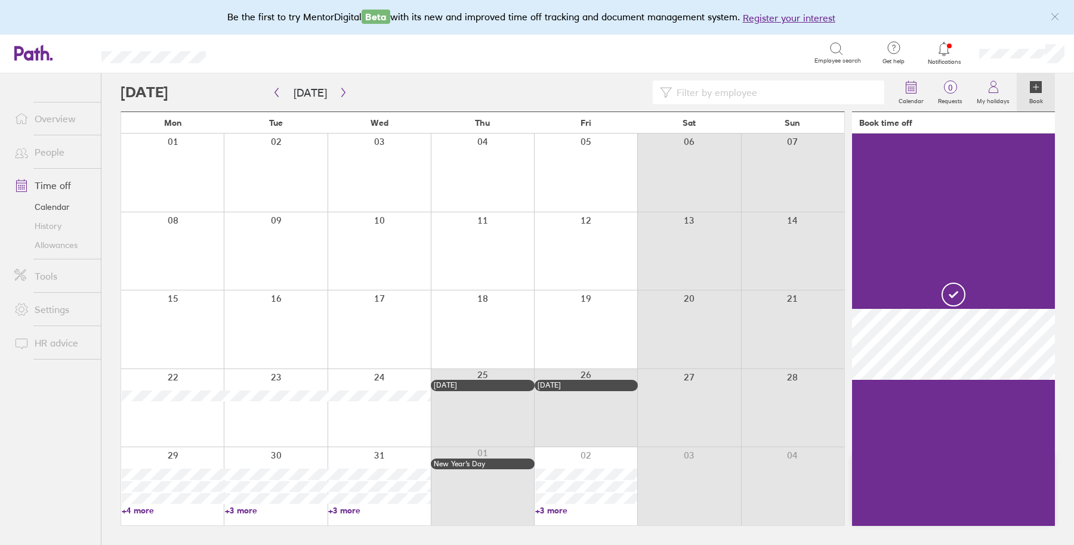
click at [54, 249] on link "Allowances" at bounding box center [53, 245] width 96 height 19
